Goal: Task Accomplishment & Management: Manage account settings

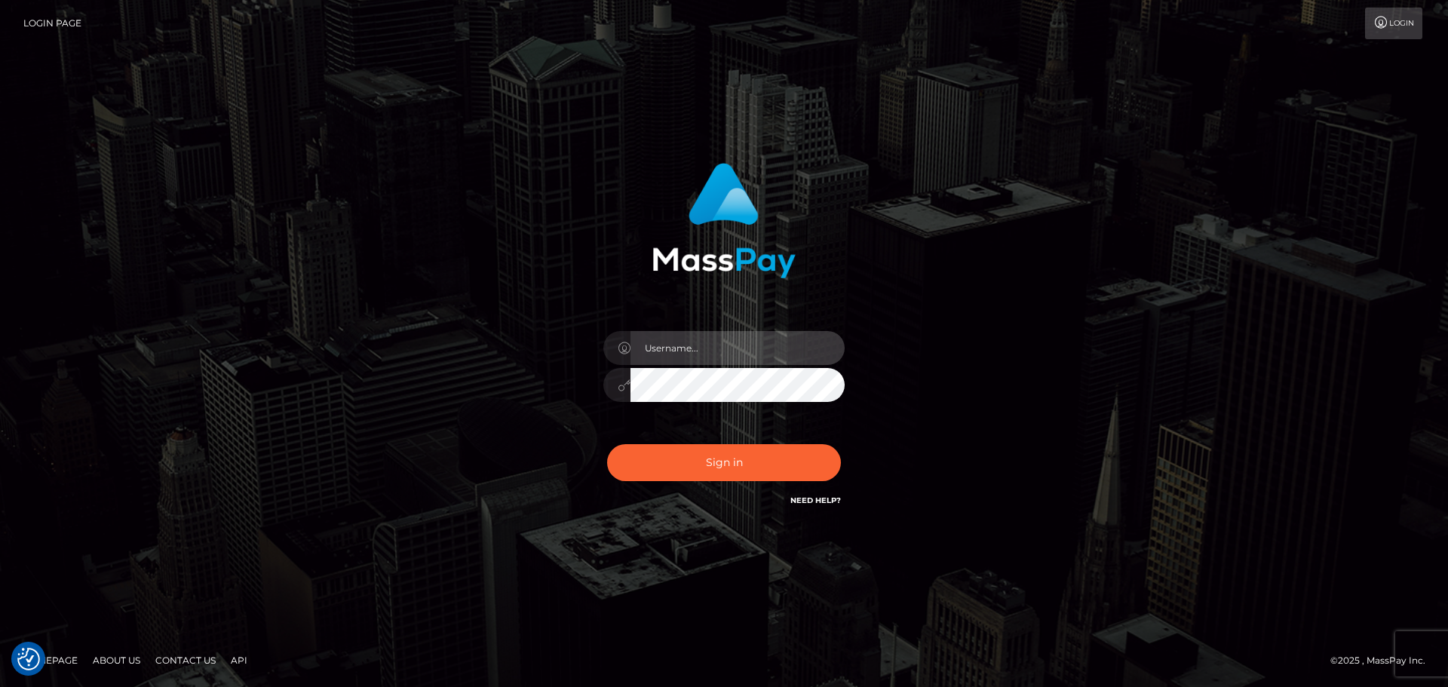
click at [760, 346] on input "text" at bounding box center [738, 348] width 214 height 34
type input "[PERSON_NAME].throne"
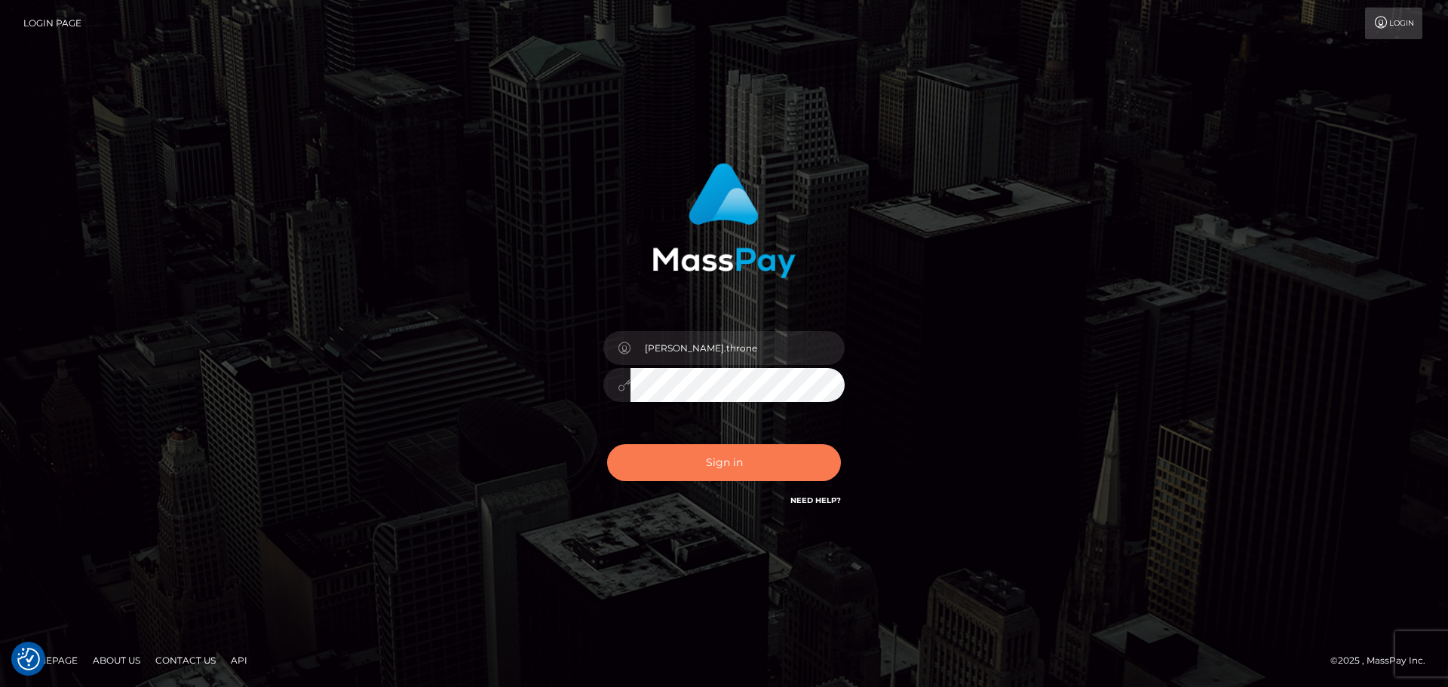
click at [766, 459] on button "Sign in" at bounding box center [724, 462] width 234 height 37
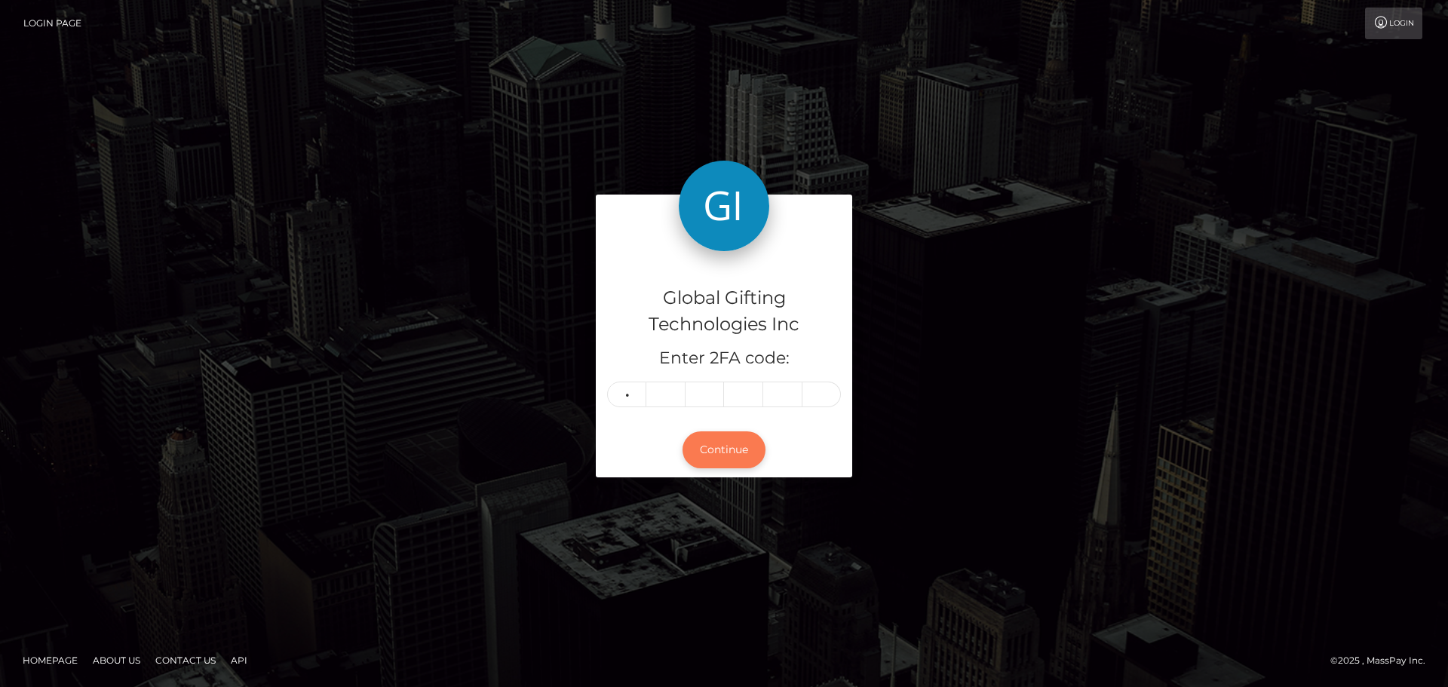
type input "2"
type input "6"
type input "5"
type input "3"
type input "4"
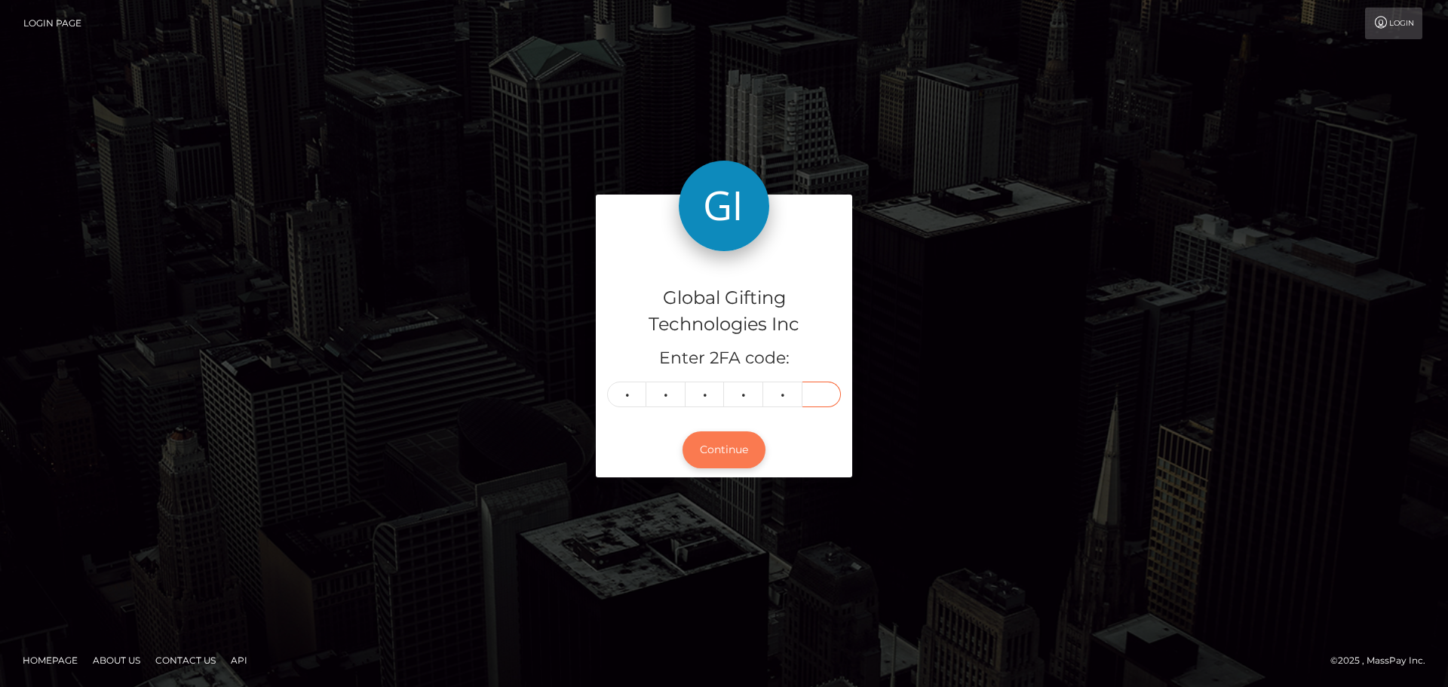
type input "7"
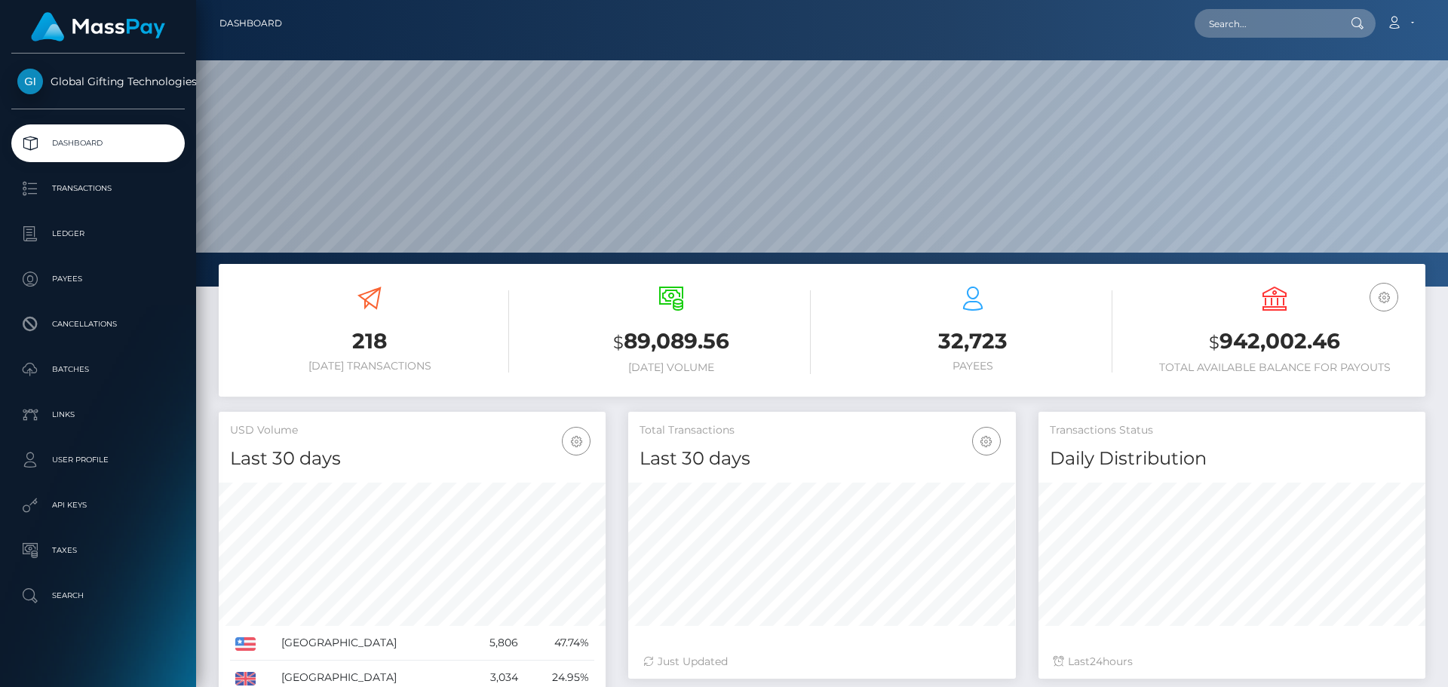
scroll to position [268, 388]
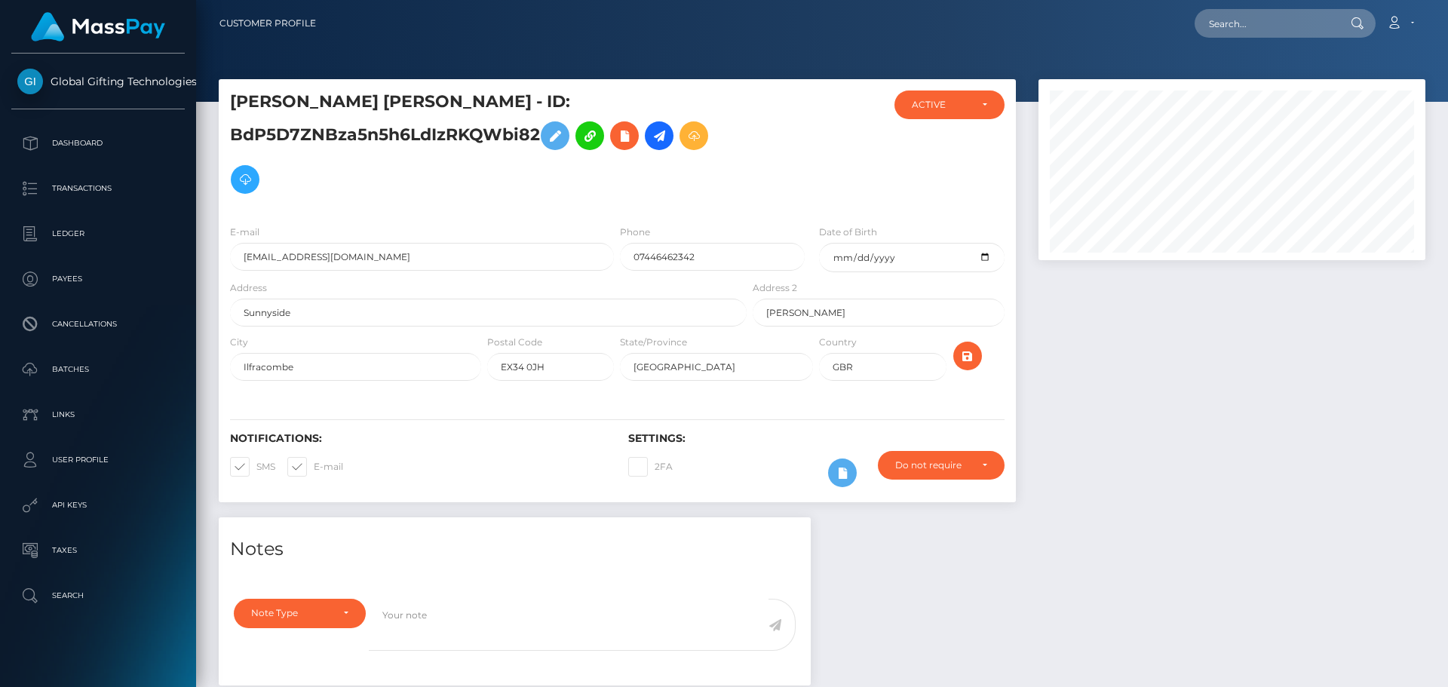
scroll to position [181, 388]
